Goal: Complete application form

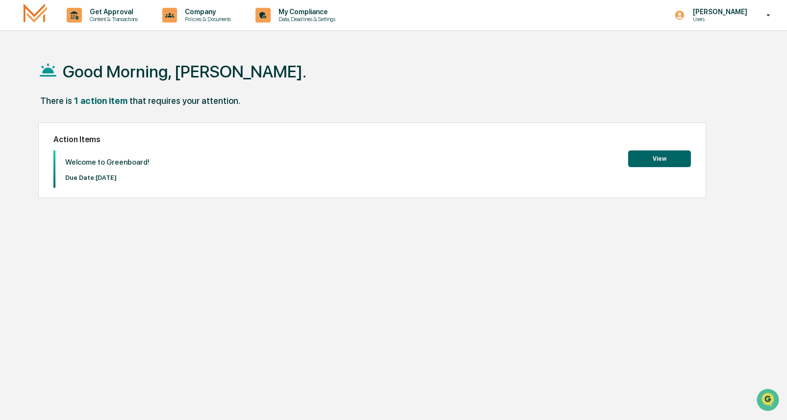
click at [644, 157] on button "View" at bounding box center [659, 159] width 63 height 17
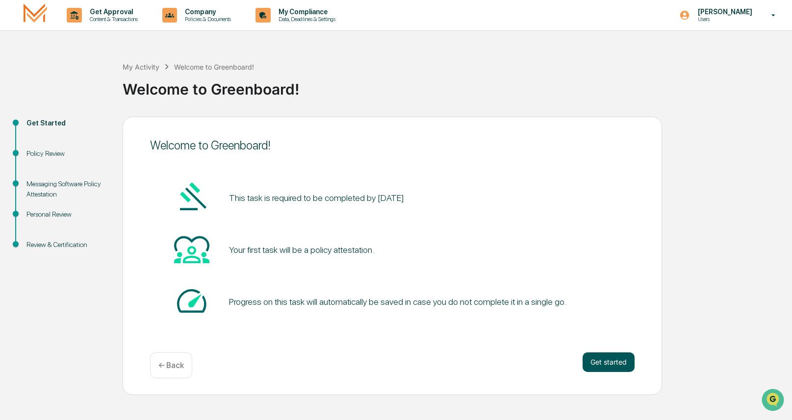
click at [600, 360] on button "Get started" at bounding box center [608, 363] width 52 height 20
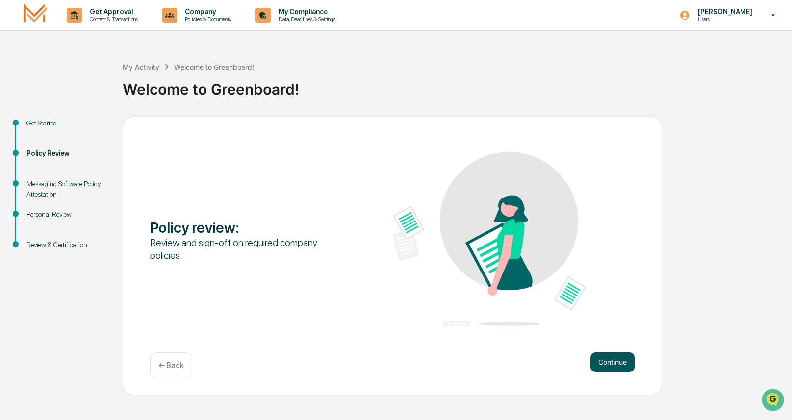
click at [608, 367] on button "Continue" at bounding box center [612, 363] width 44 height 20
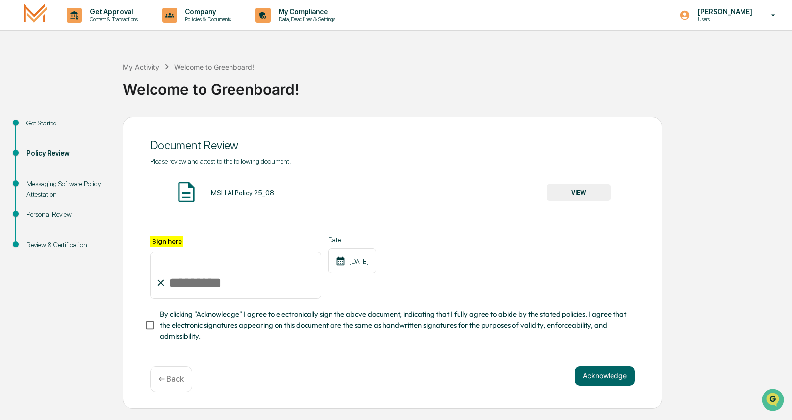
click at [586, 193] on button "VIEW" at bounding box center [579, 192] width 64 height 17
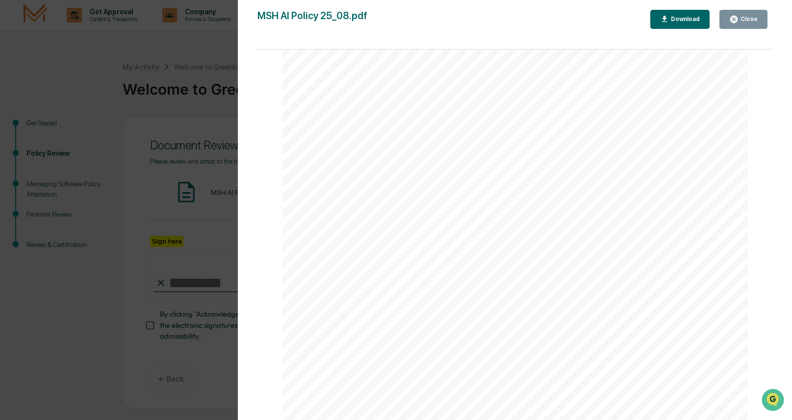
scroll to position [1524, 0]
drag, startPoint x: 344, startPoint y: 323, endPoint x: 344, endPoint y: 329, distance: 6.4
click at [344, 323] on div "AI Policy Generative Artificial Intelligence [PERSON_NAME] & Co., Member FINRA/…" at bounding box center [515, 119] width 466 height 603
click at [743, 21] on div "Close" at bounding box center [747, 19] width 19 height 7
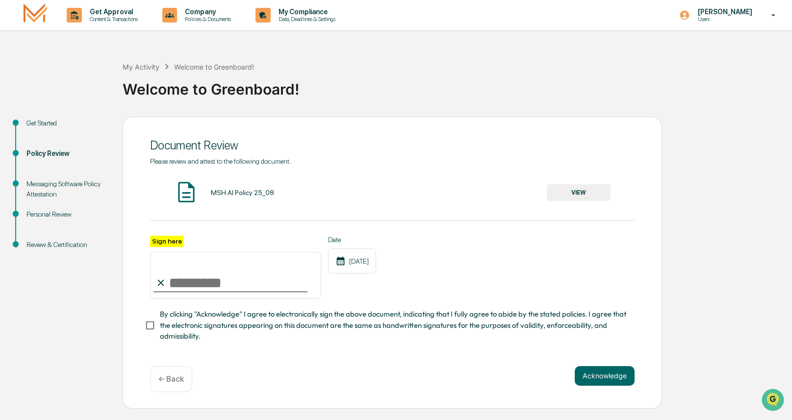
drag, startPoint x: 176, startPoint y: 278, endPoint x: 197, endPoint y: 282, distance: 21.5
click at [196, 283] on input "Sign here" at bounding box center [235, 275] width 171 height 47
type input "**********"
click at [453, 295] on div "**********" at bounding box center [392, 268] width 484 height 64
click at [620, 378] on button "Acknowledge" at bounding box center [605, 376] width 60 height 20
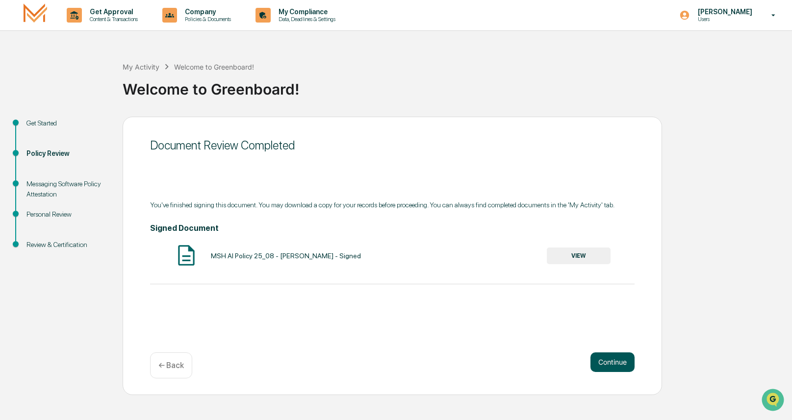
click at [622, 359] on button "Continue" at bounding box center [612, 363] width 44 height 20
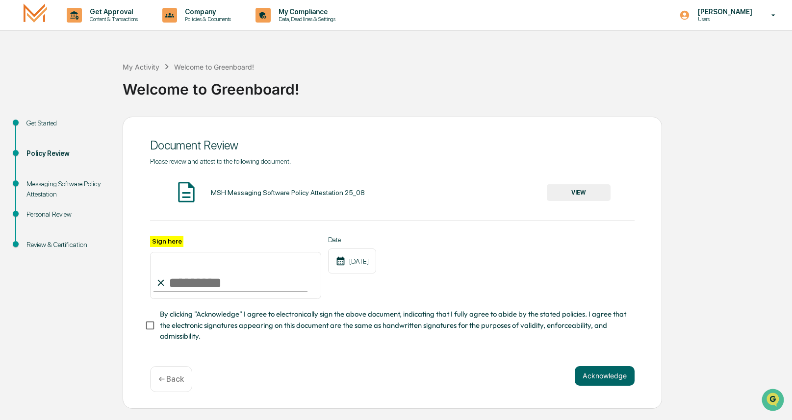
click at [575, 191] on button "VIEW" at bounding box center [579, 192] width 64 height 17
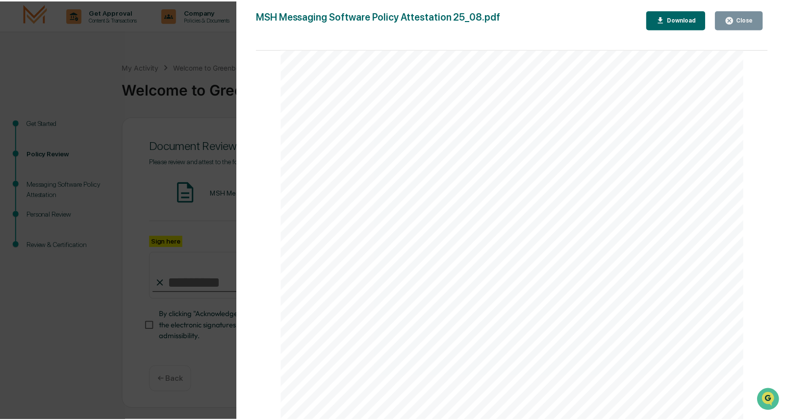
scroll to position [1524, 0]
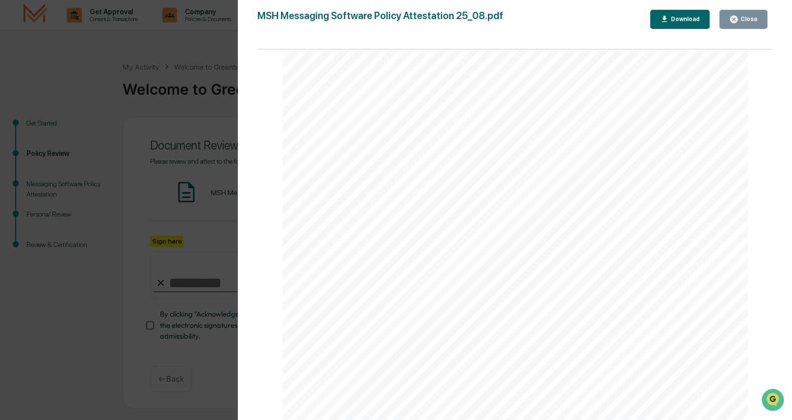
click at [756, 12] on button "Close" at bounding box center [743, 19] width 48 height 19
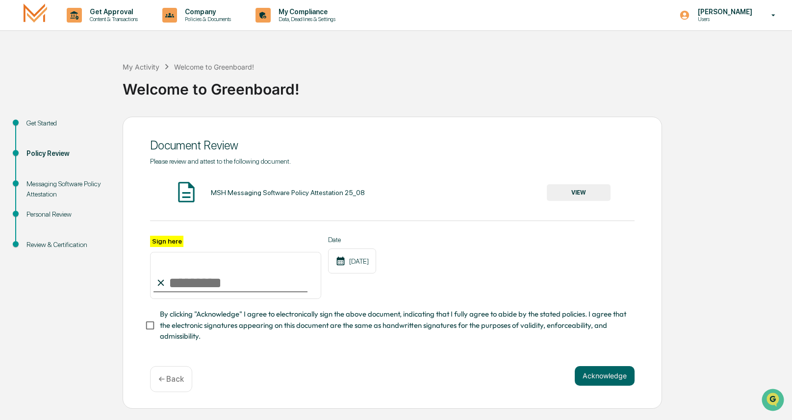
click at [184, 276] on input "Sign here" at bounding box center [235, 275] width 171 height 47
type input "**********"
click at [612, 379] on button "Acknowledge" at bounding box center [605, 376] width 60 height 20
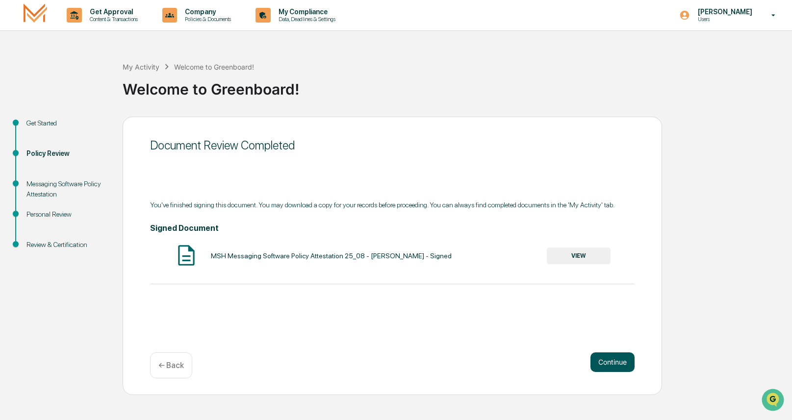
click at [616, 358] on button "Continue" at bounding box center [612, 363] width 44 height 20
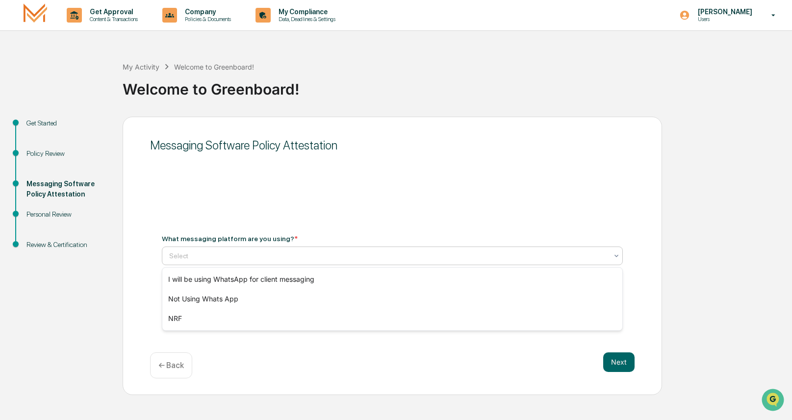
click at [224, 255] on div at bounding box center [388, 256] width 438 height 10
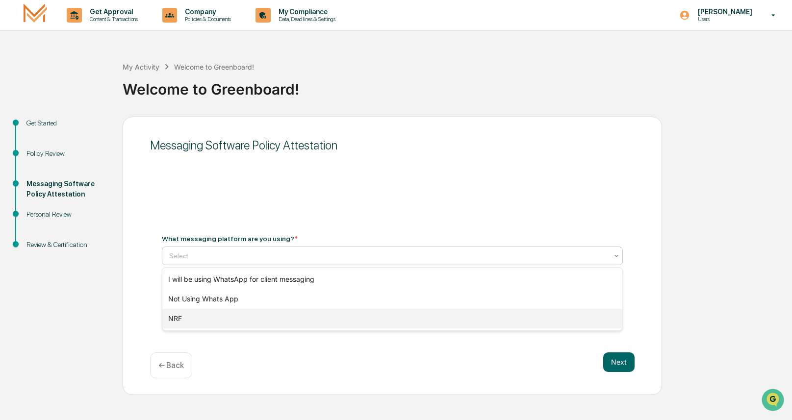
click at [199, 314] on div "NRF" at bounding box center [392, 319] width 460 height 20
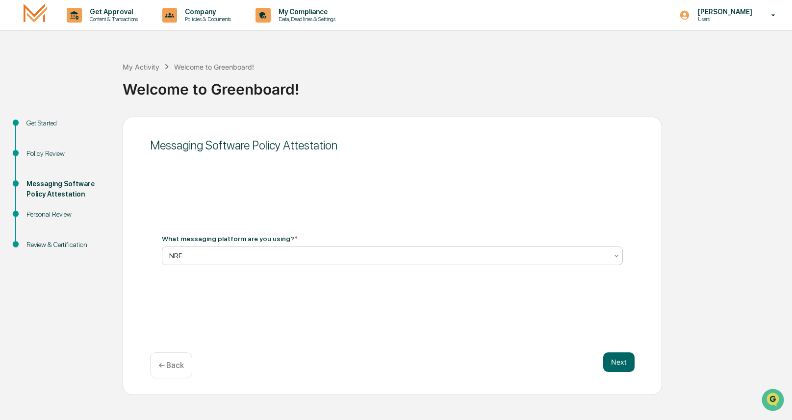
click at [222, 255] on div at bounding box center [388, 256] width 438 height 10
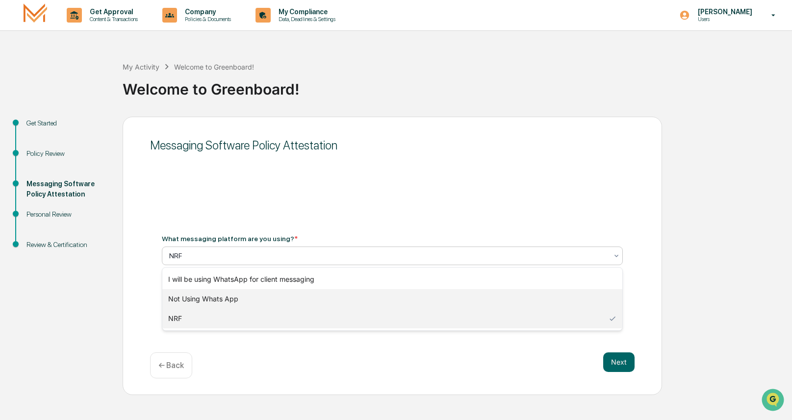
click at [222, 299] on div "Not Using Whats App" at bounding box center [392, 299] width 460 height 20
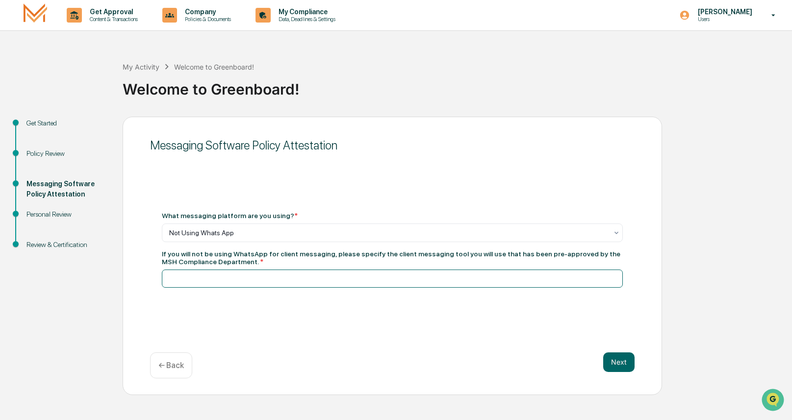
click at [213, 284] on input at bounding box center [392, 279] width 461 height 18
type input "**********"
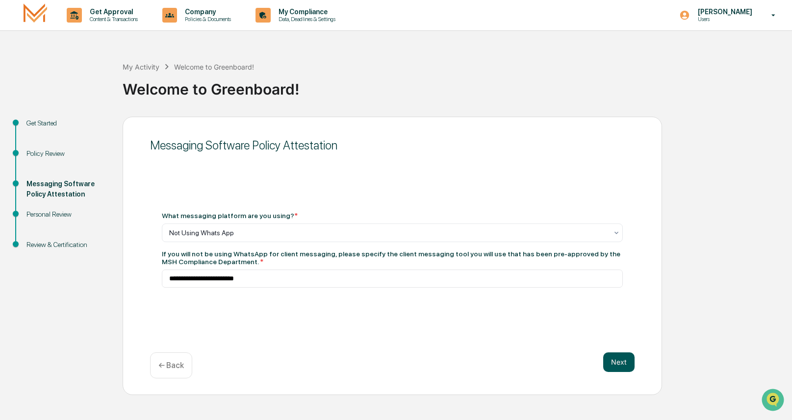
click at [620, 365] on button "Next" at bounding box center [618, 363] width 31 height 20
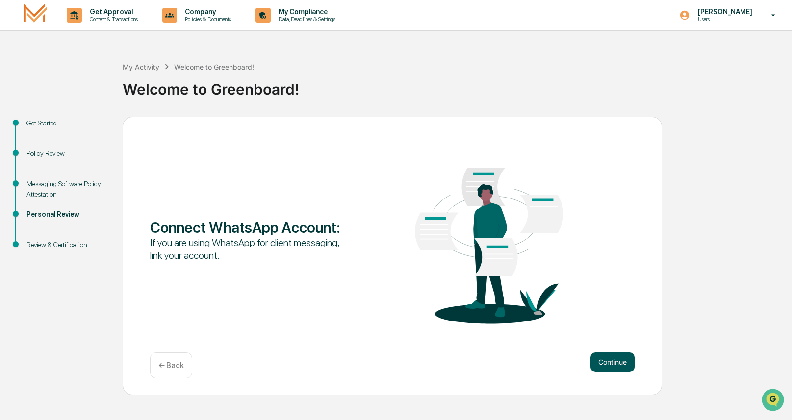
click at [605, 365] on button "Continue" at bounding box center [612, 363] width 44 height 20
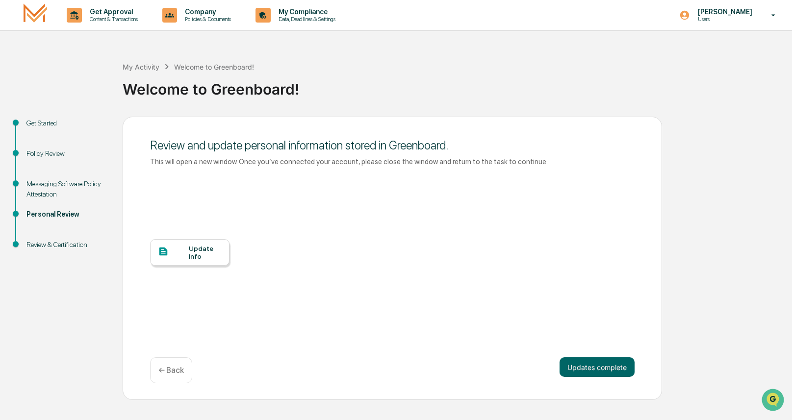
click at [189, 256] on div "Update Info" at bounding box center [205, 253] width 33 height 16
click at [601, 364] on button "Updates complete" at bounding box center [596, 367] width 75 height 20
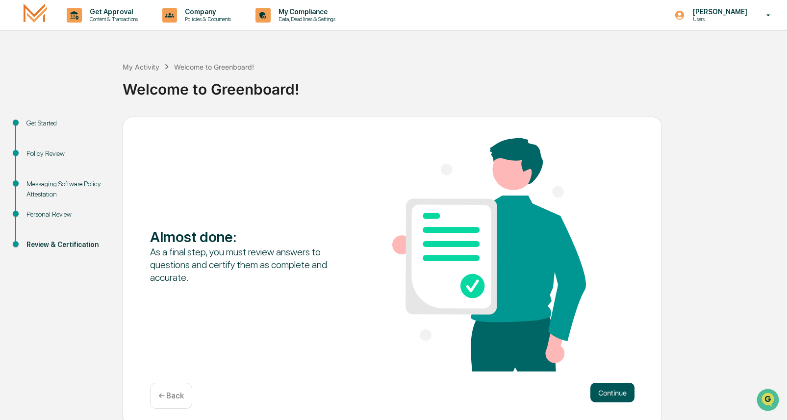
click at [603, 395] on button "Continue" at bounding box center [612, 393] width 44 height 20
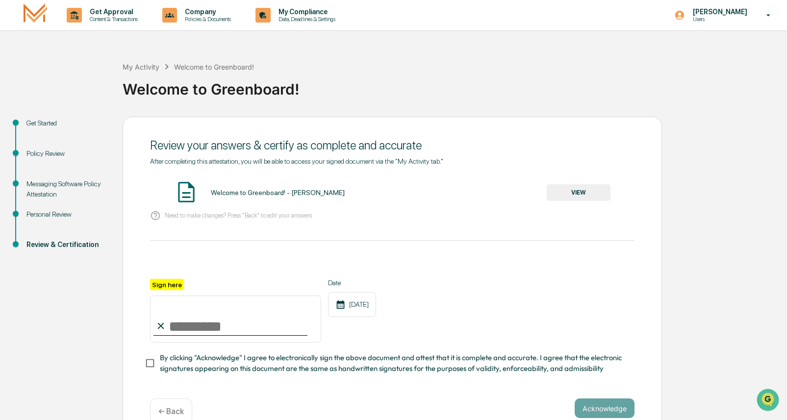
click at [589, 193] on button "VIEW" at bounding box center [579, 192] width 64 height 17
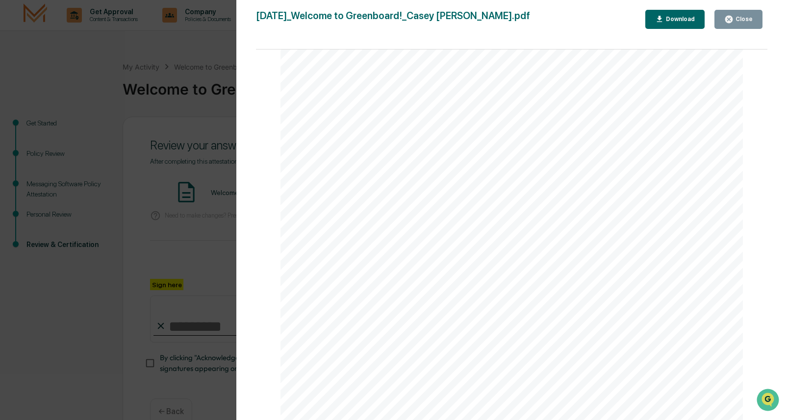
scroll to position [588, 0]
click at [732, 14] on button "Close" at bounding box center [738, 19] width 48 height 19
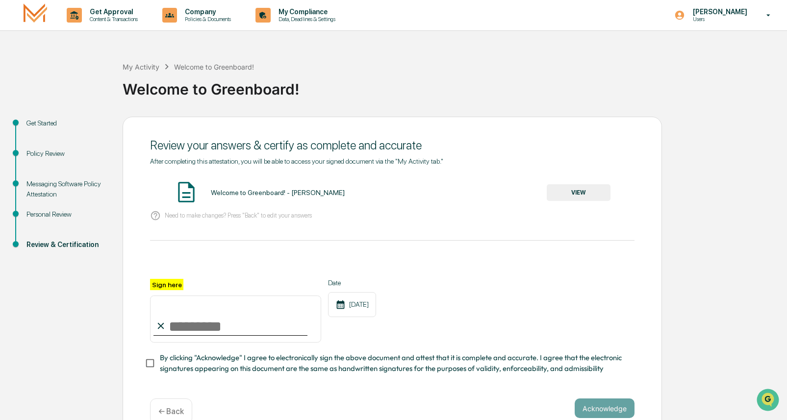
click at [183, 329] on input "Sign here" at bounding box center [235, 319] width 171 height 47
type input "**********"
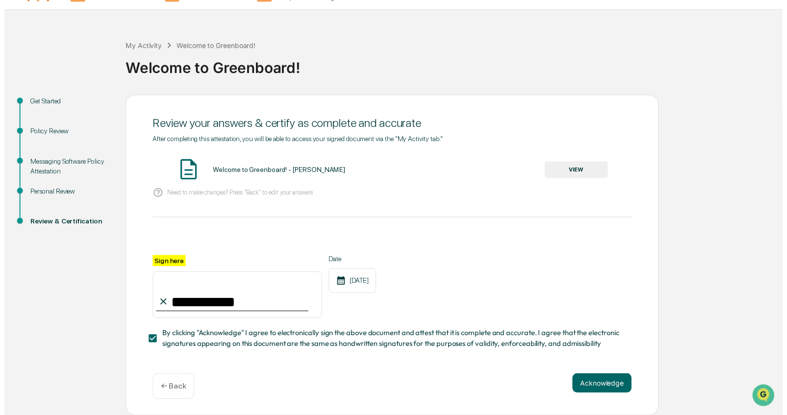
scroll to position [24, 0]
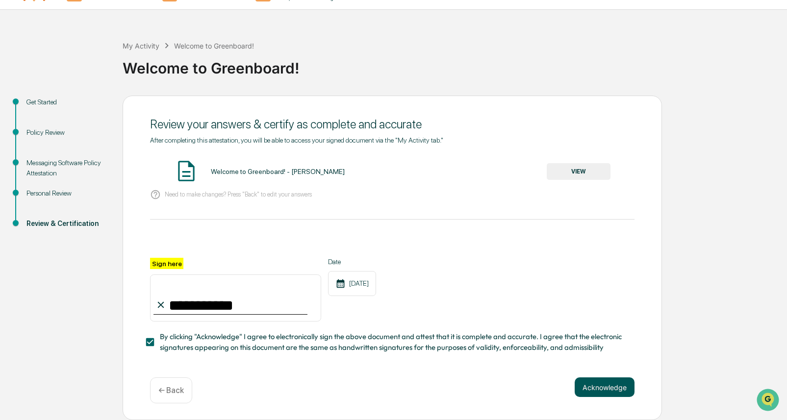
click at [601, 387] on button "Acknowledge" at bounding box center [605, 388] width 60 height 20
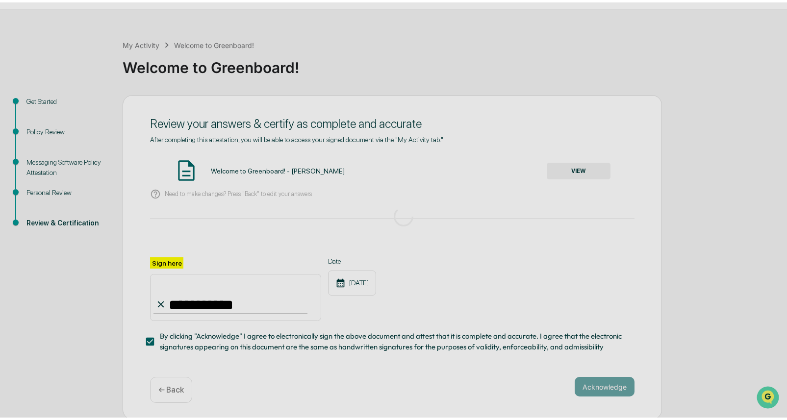
scroll to position [0, 0]
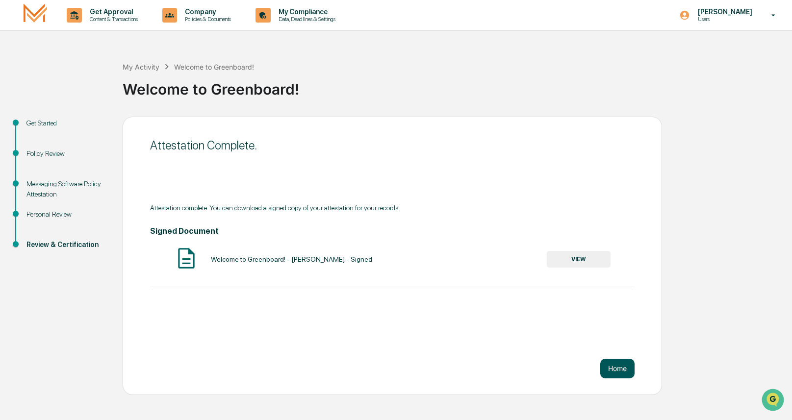
click at [620, 367] on button "Home" at bounding box center [617, 369] width 34 height 20
